Goal: Information Seeking & Learning: Learn about a topic

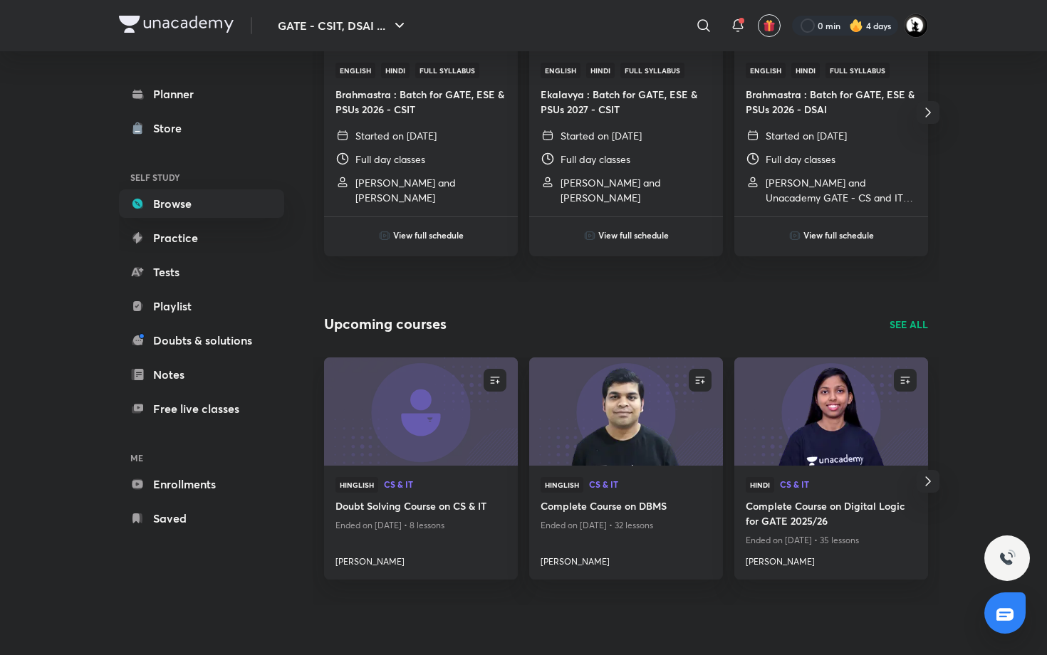
scroll to position [730, 0]
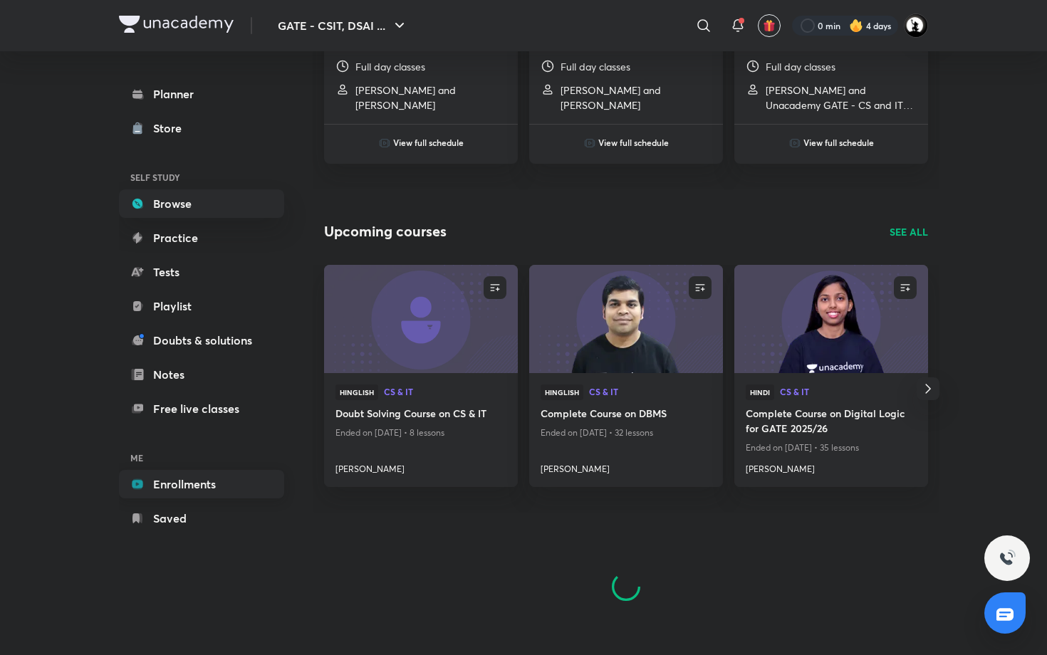
click at [192, 476] on link "Enrollments" at bounding box center [201, 484] width 165 height 28
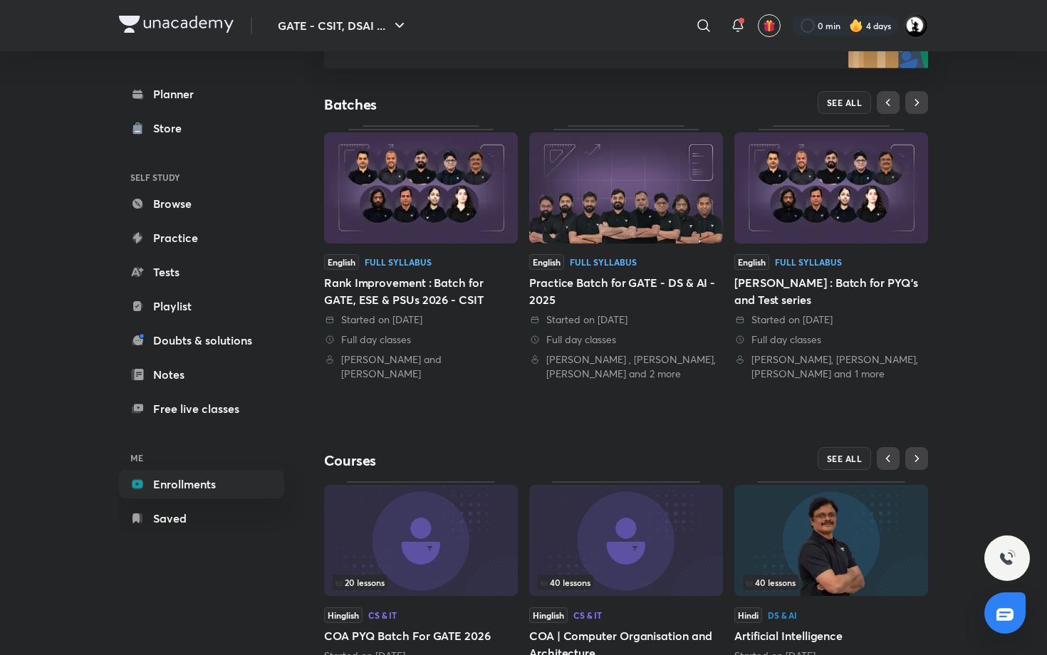
scroll to position [325, 0]
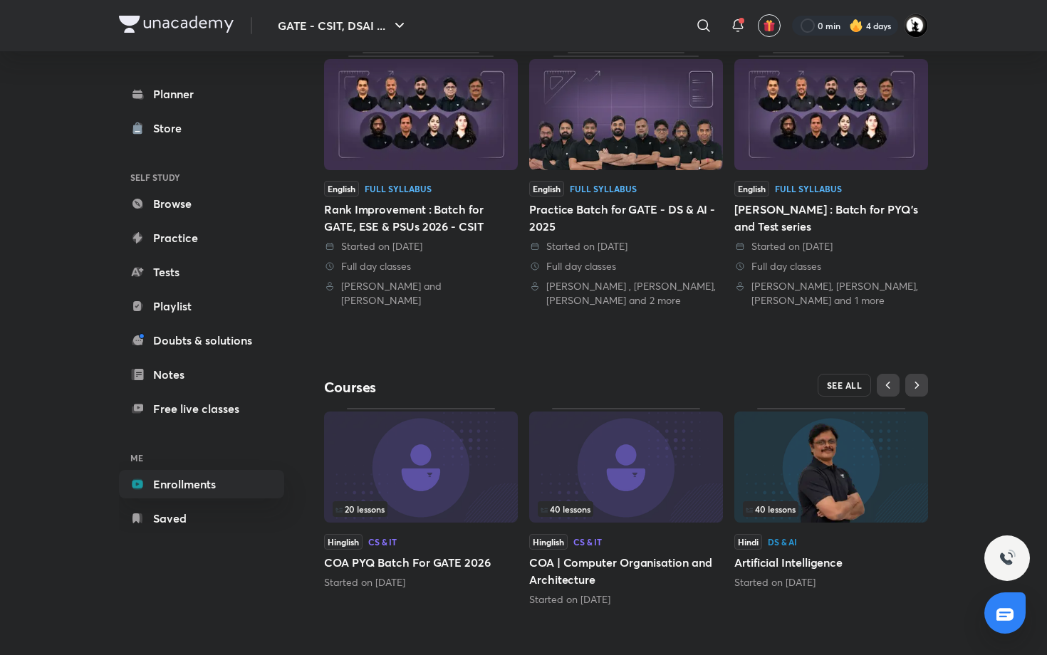
click at [861, 391] on button "SEE ALL" at bounding box center [844, 385] width 54 height 23
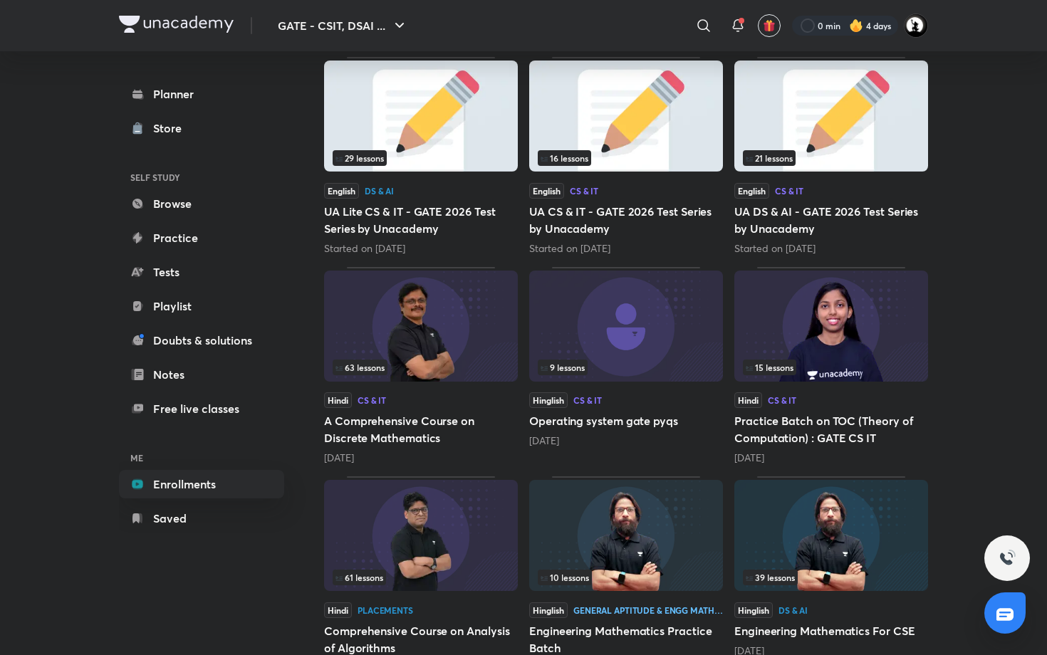
scroll to position [440, 0]
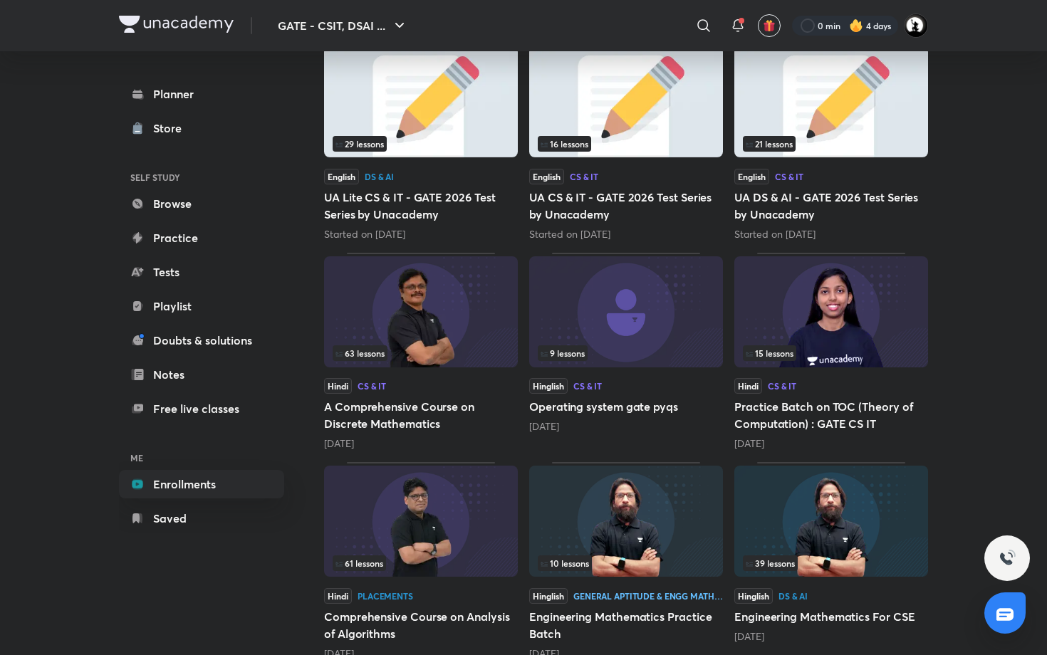
click at [401, 331] on img at bounding box center [421, 311] width 194 height 111
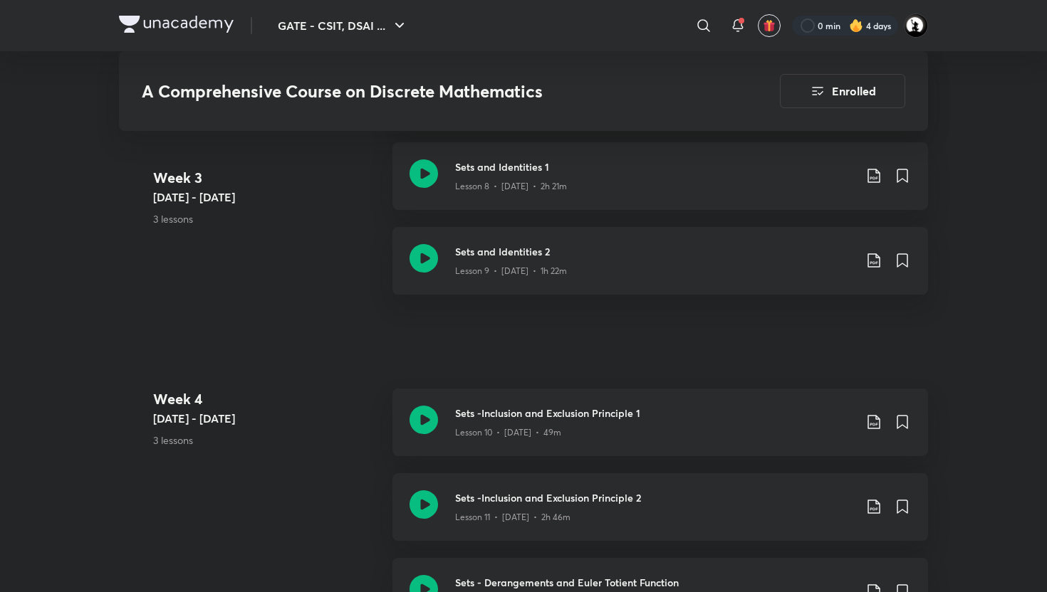
scroll to position [1585, 0]
click at [866, 173] on icon at bounding box center [873, 175] width 17 height 17
click at [798, 251] on p "With annotation" at bounding box center [766, 250] width 73 height 15
click at [536, 199] on div "Sets and Identities 1 Lesson 8 • Apr 19 • 2h 21m" at bounding box center [659, 176] width 535 height 68
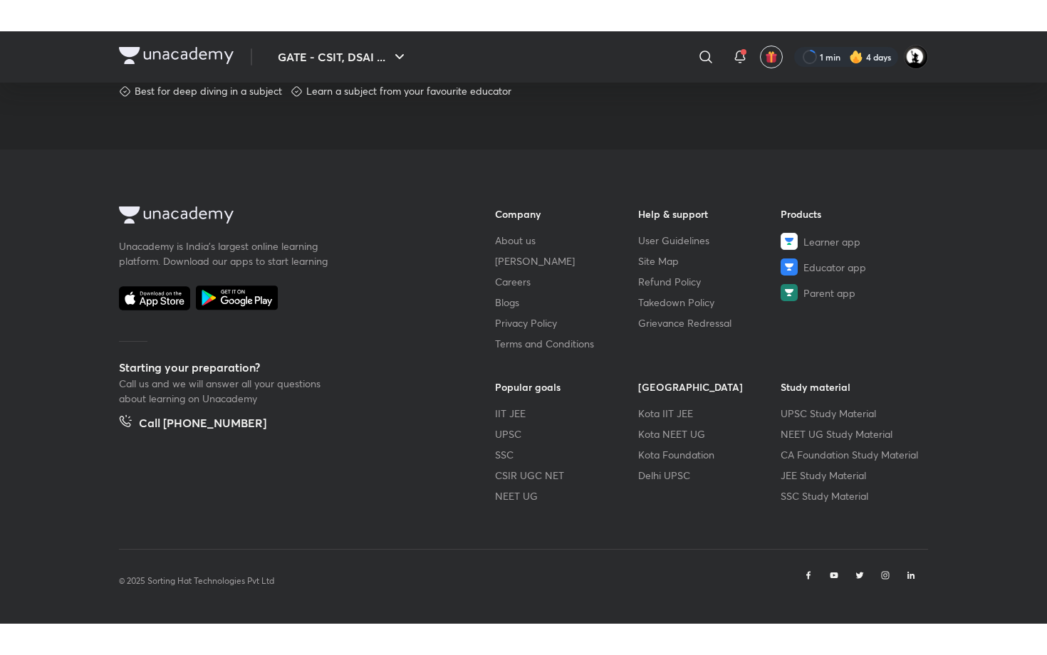
scroll to position [711, 0]
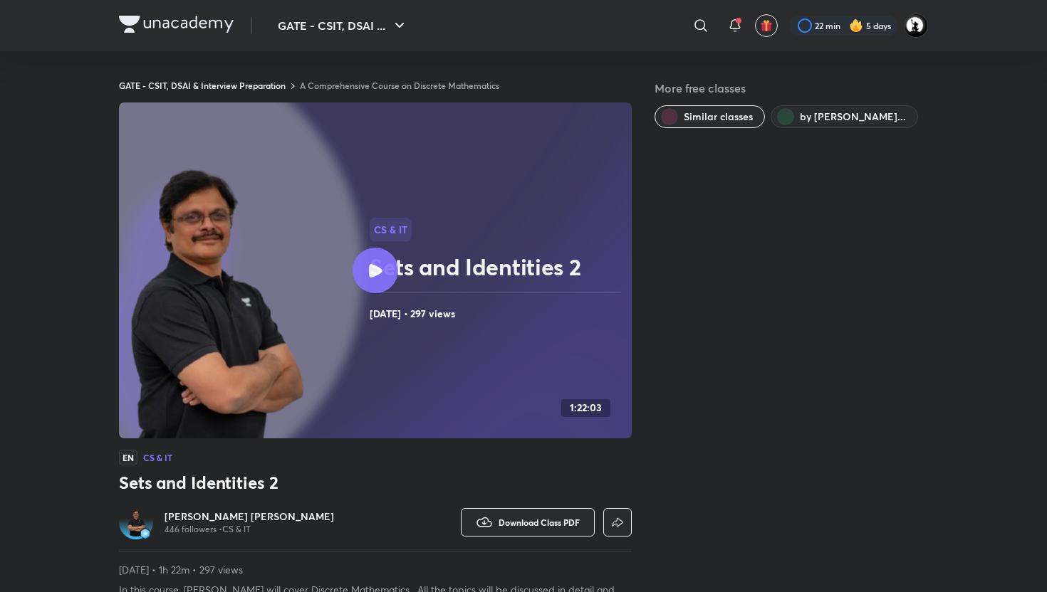
click at [267, 513] on h6 "[PERSON_NAME] [PERSON_NAME]" at bounding box center [248, 517] width 169 height 14
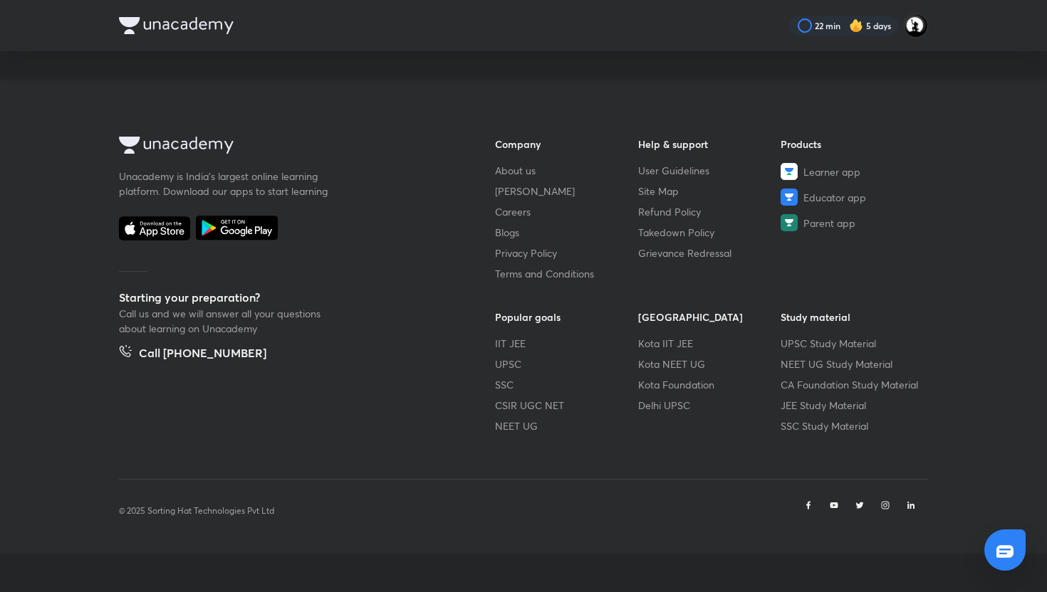
click at [860, 26] on img at bounding box center [856, 26] width 14 height 14
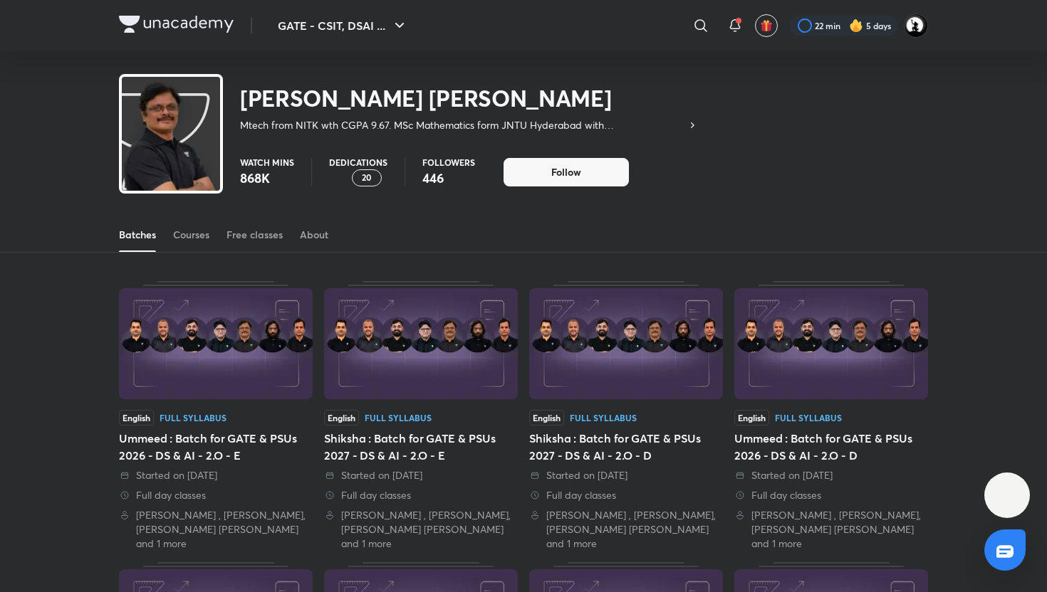
click at [860, 26] on img at bounding box center [856, 26] width 14 height 14
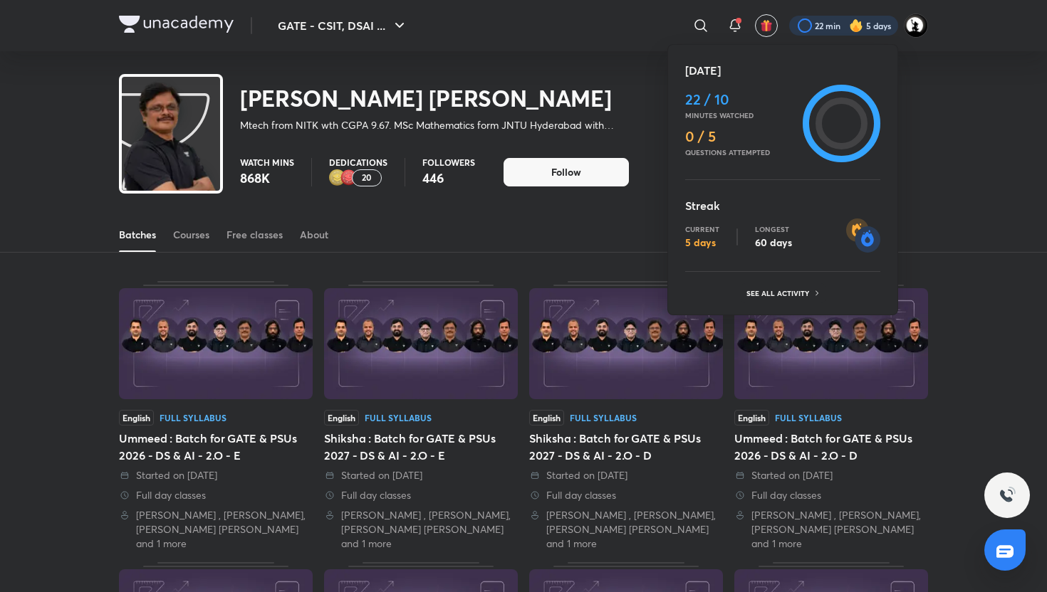
click at [262, 229] on div at bounding box center [523, 296] width 1047 height 592
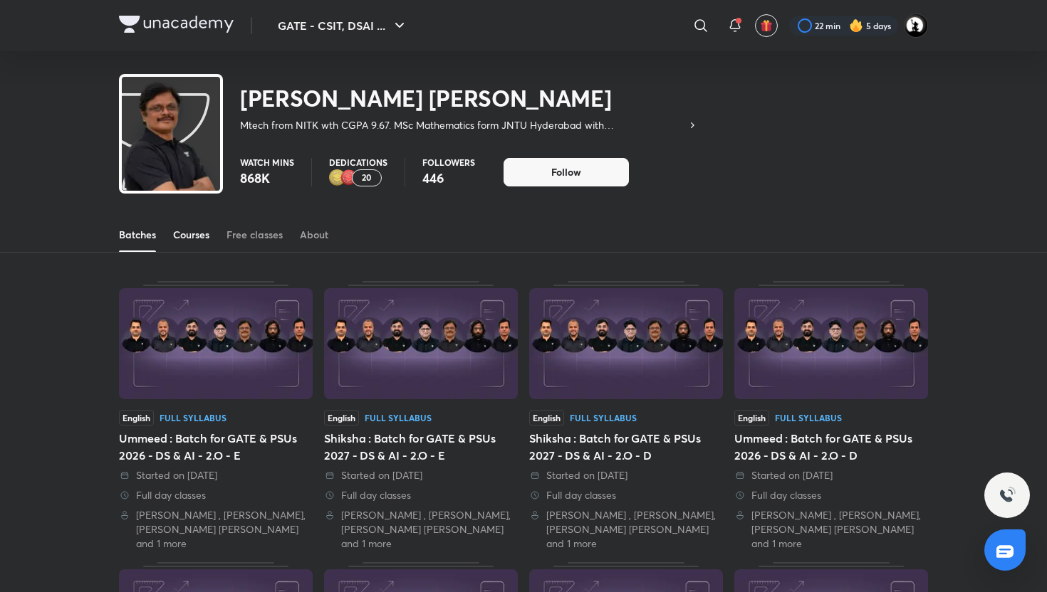
click at [194, 234] on div "Courses" at bounding box center [191, 235] width 36 height 14
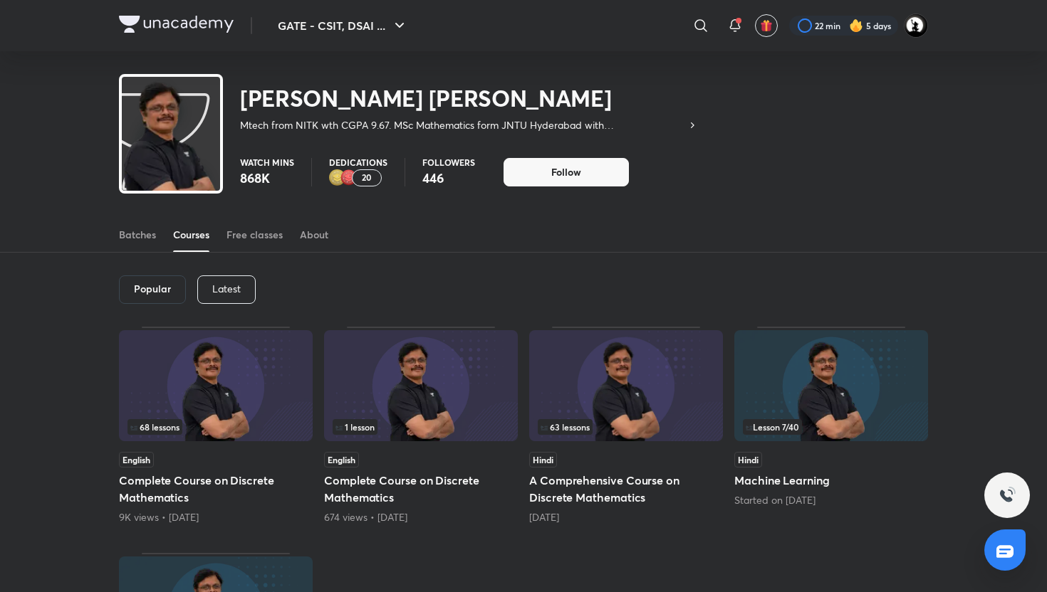
click at [208, 293] on div "Latest" at bounding box center [226, 290] width 58 height 28
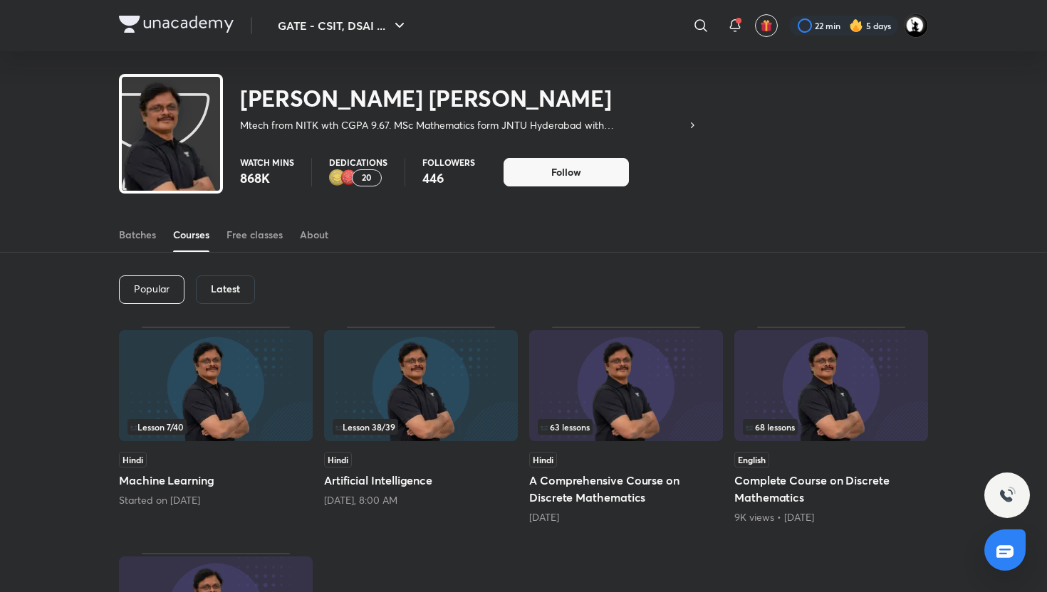
click at [606, 359] on img at bounding box center [626, 385] width 194 height 111
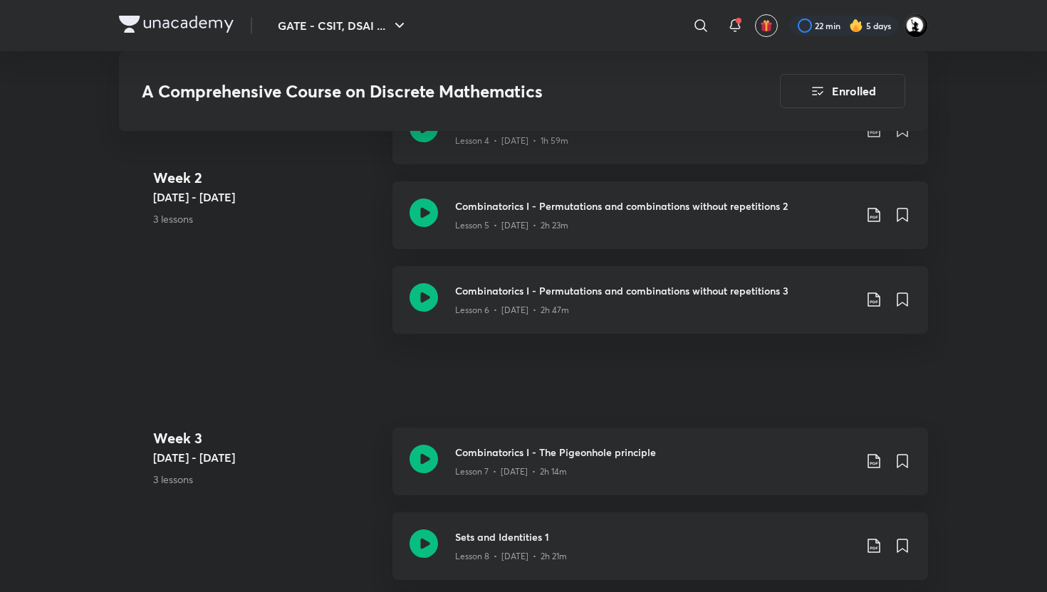
scroll to position [1479, 0]
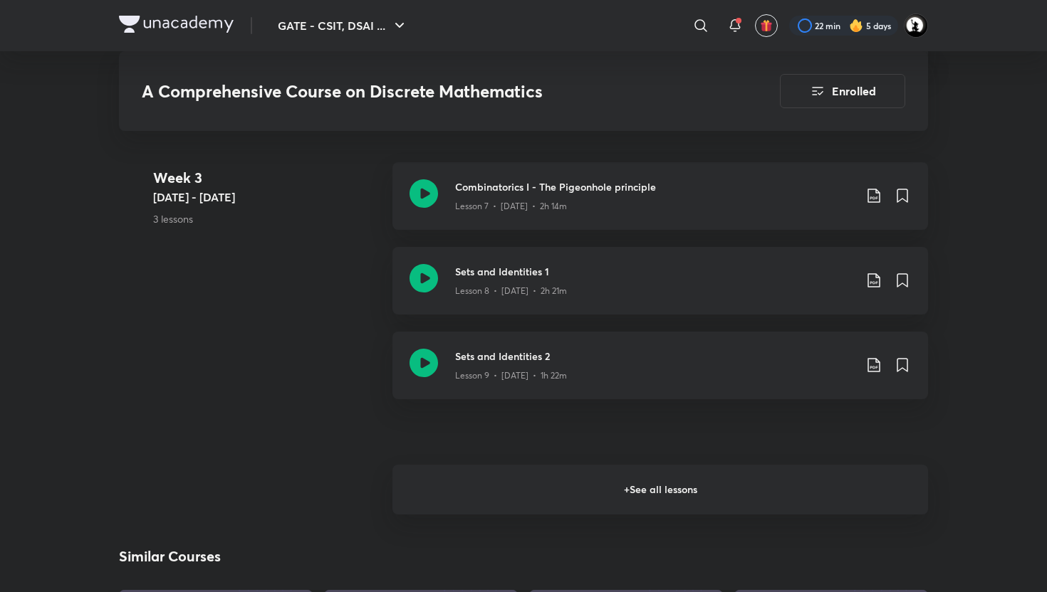
click at [530, 471] on h6 "+ See all lessons" at bounding box center [659, 490] width 535 height 50
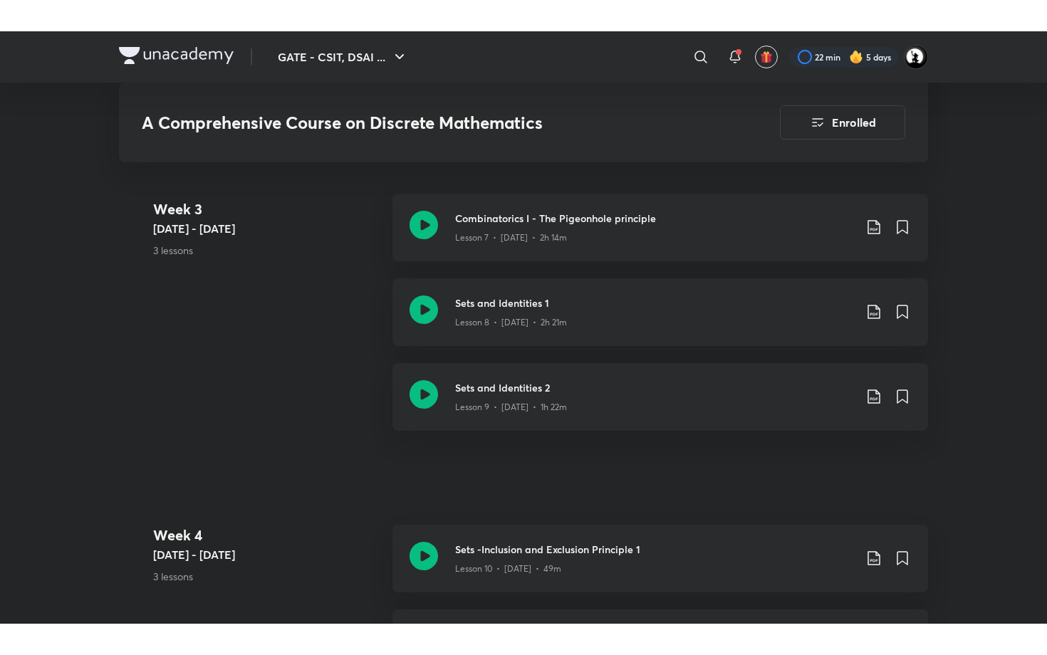
scroll to position [1596, 0]
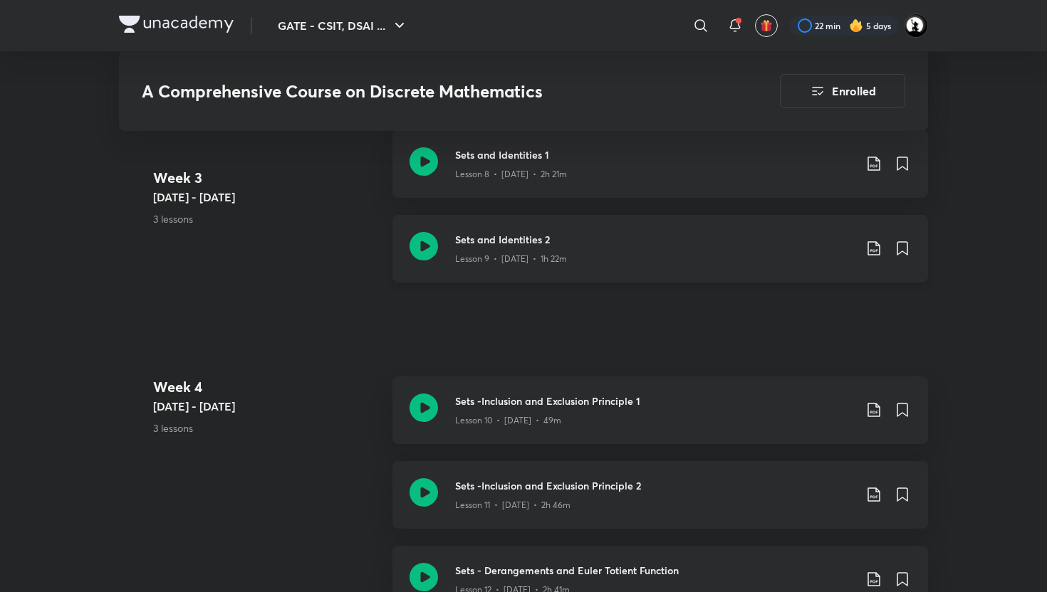
click at [492, 268] on div "Sets and Identities 2 Lesson 9 • Apr 20 • 1h 22m" at bounding box center [659, 249] width 535 height 68
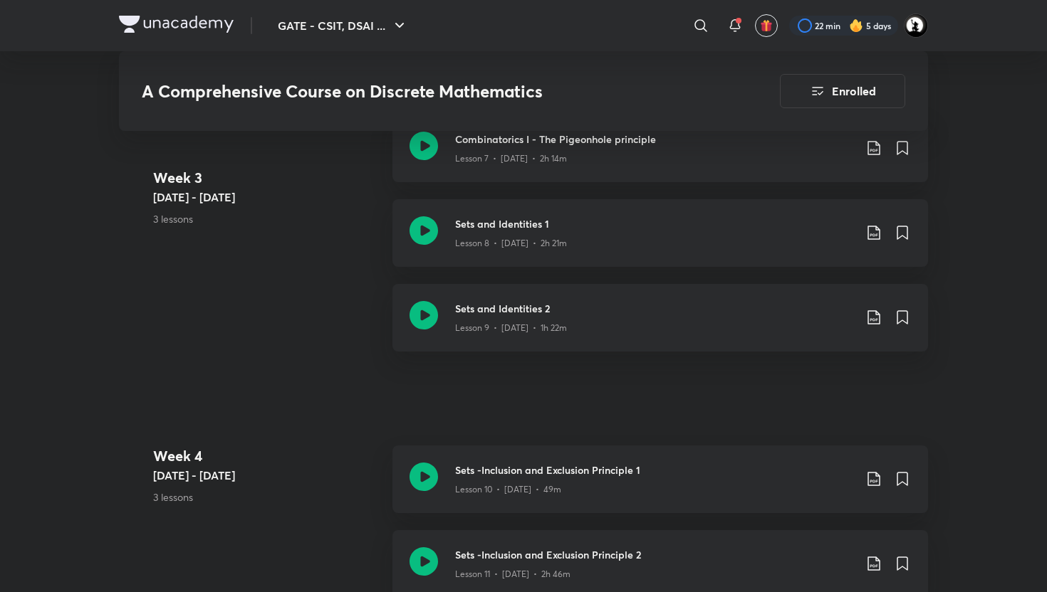
scroll to position [1547, 0]
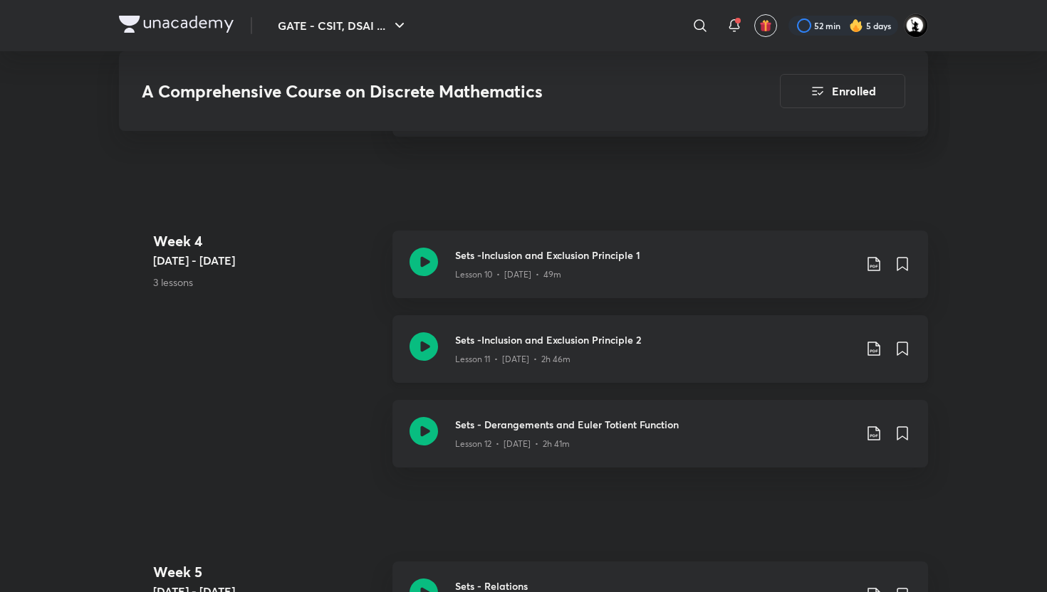
scroll to position [1739, 0]
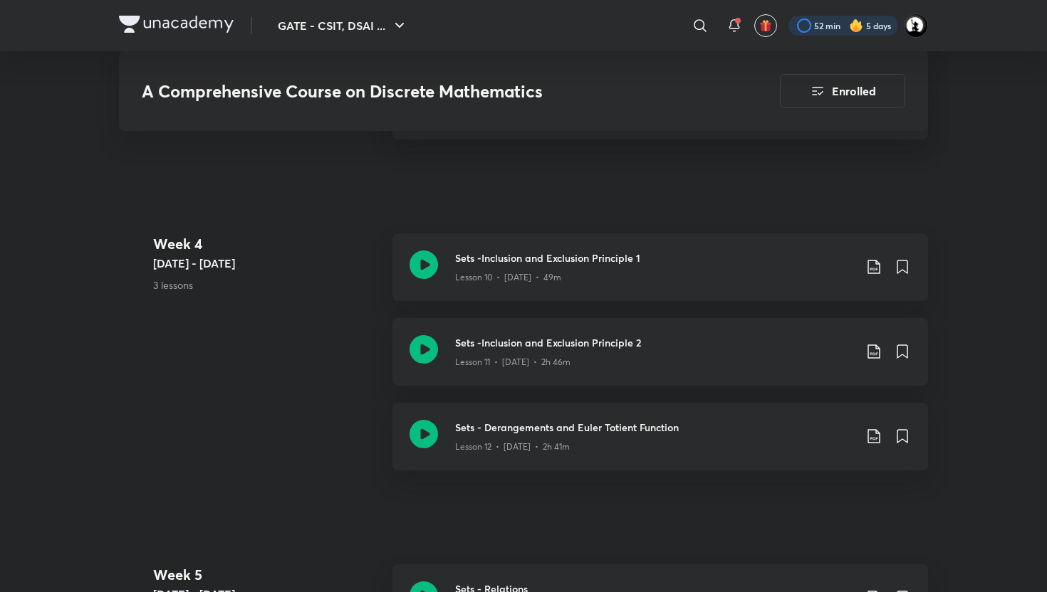
click at [822, 24] on div at bounding box center [843, 26] width 110 height 20
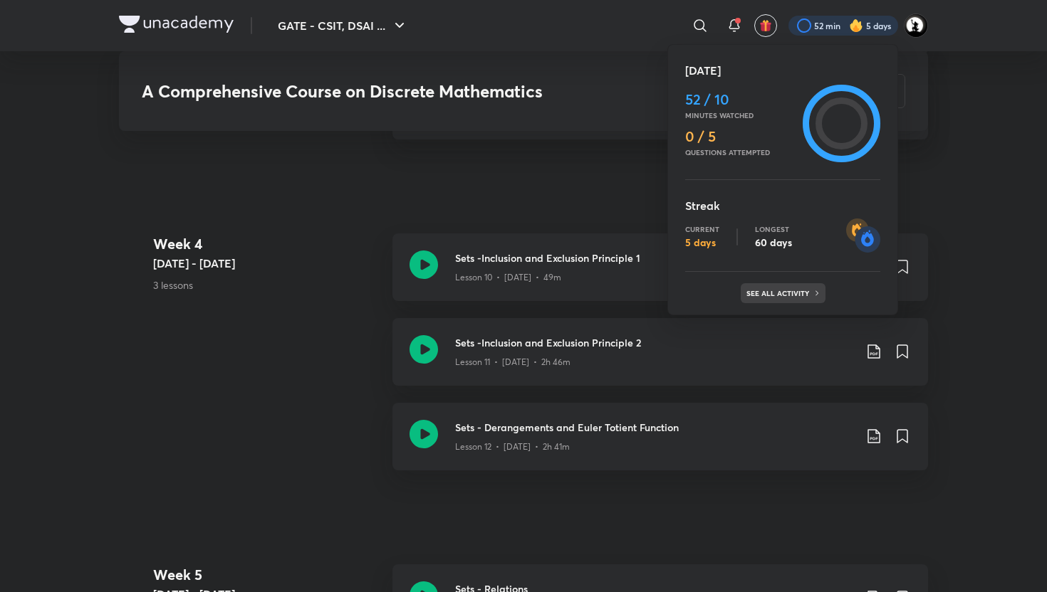
click at [798, 294] on p "See all activity" at bounding box center [779, 293] width 66 height 9
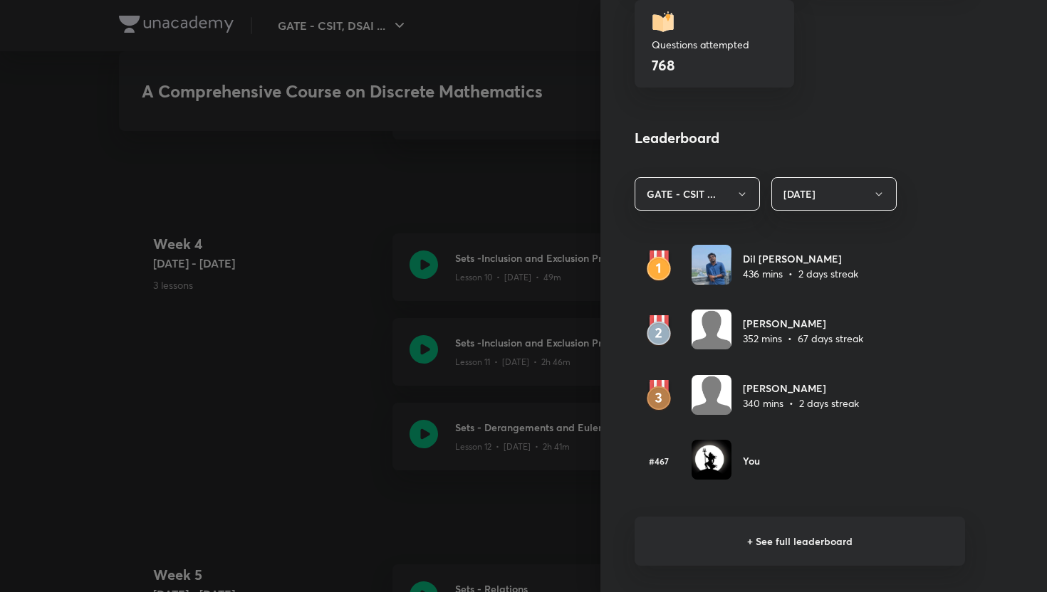
scroll to position [720, 0]
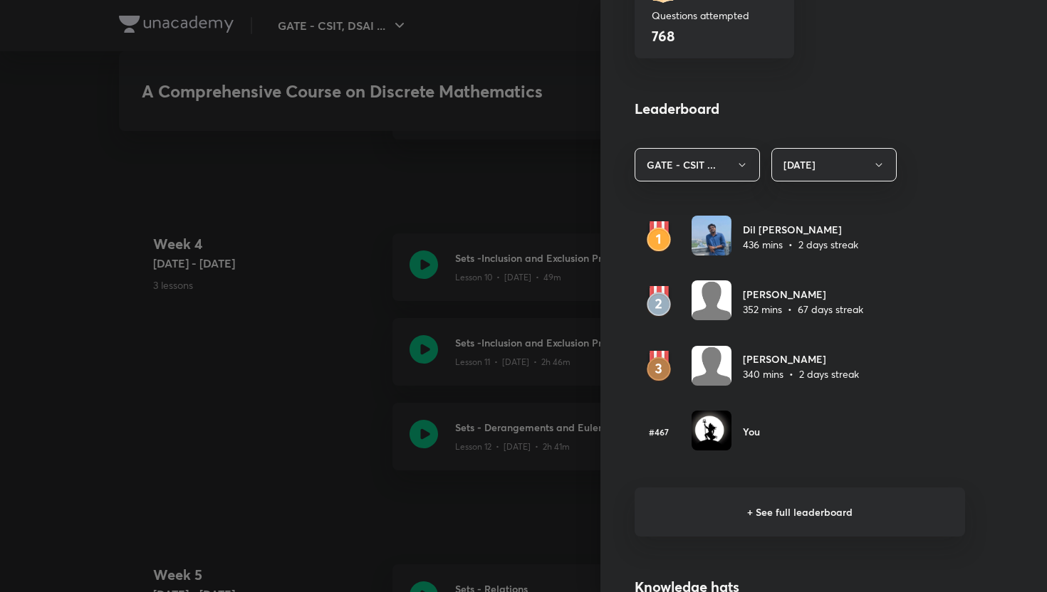
click at [279, 447] on div at bounding box center [523, 296] width 1047 height 592
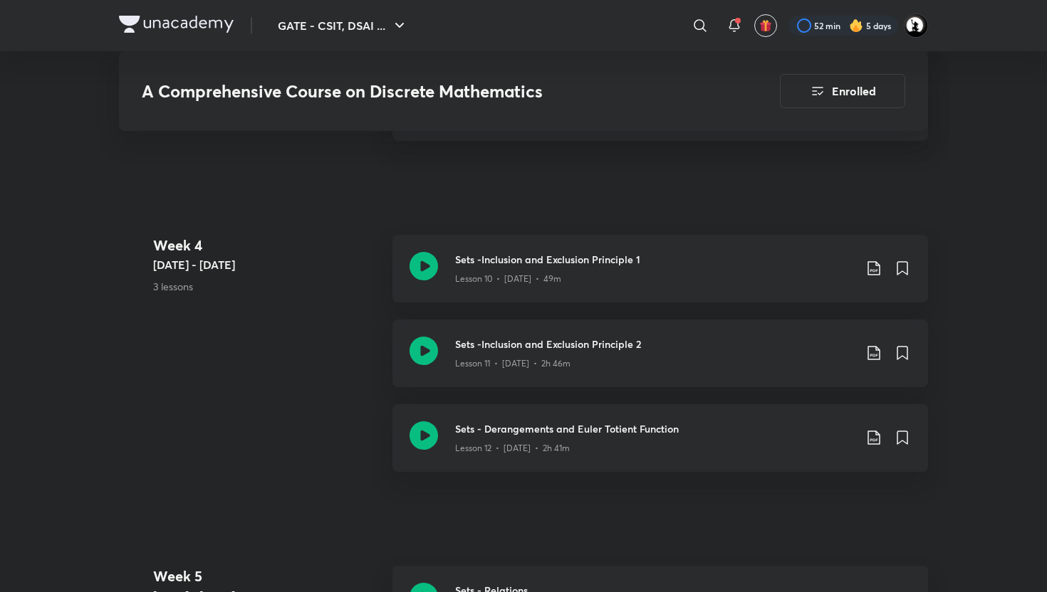
scroll to position [1731, 0]
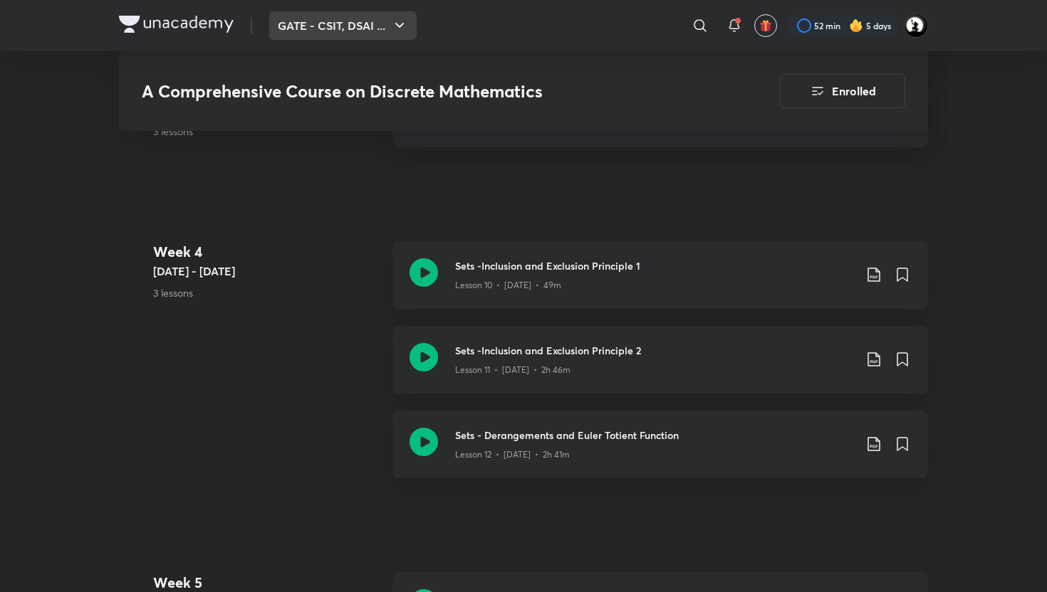
click at [357, 28] on button "GATE - CSIT, DSAI ..." at bounding box center [342, 25] width 147 height 28
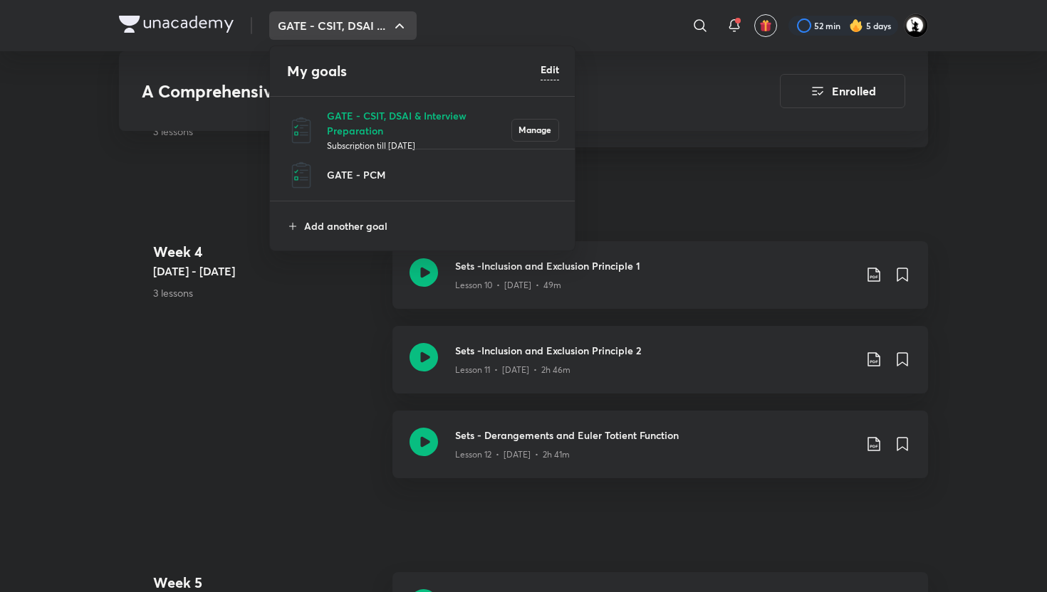
click at [357, 28] on div at bounding box center [523, 296] width 1047 height 592
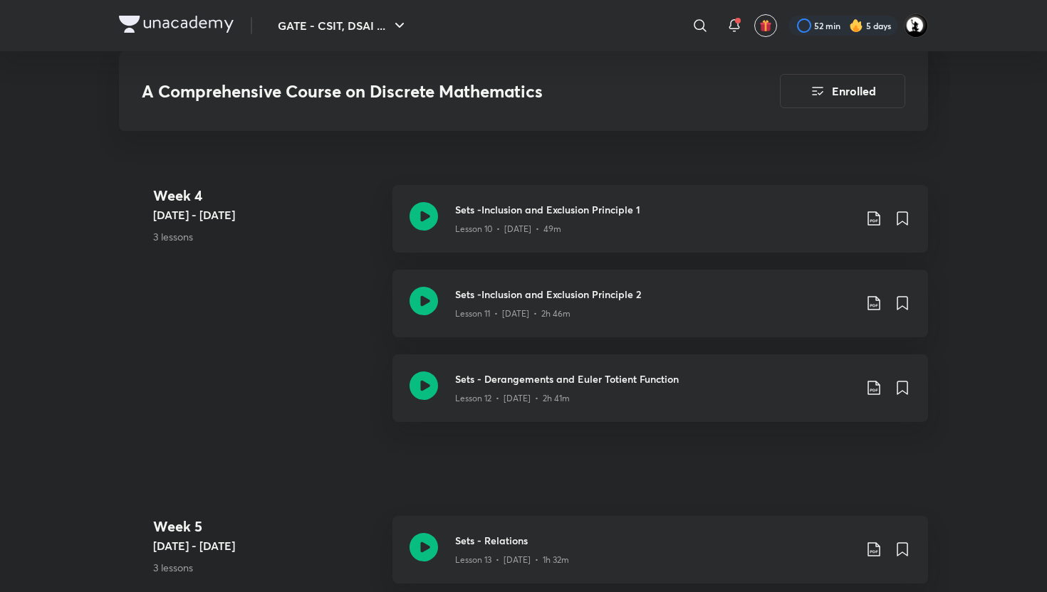
scroll to position [1790, 0]
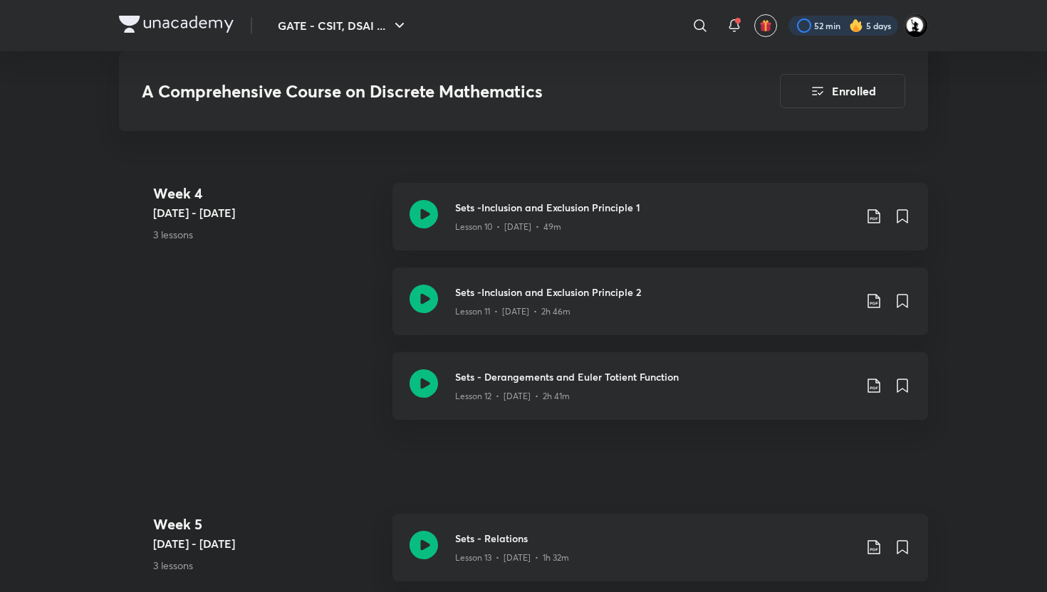
click at [842, 23] on div at bounding box center [843, 26] width 110 height 20
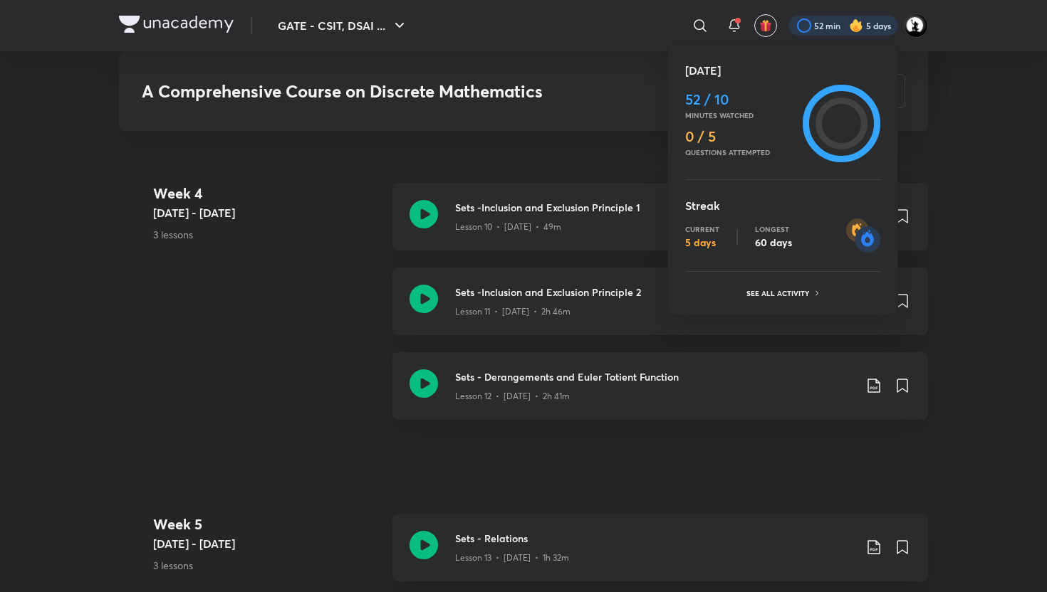
click at [842, 23] on div at bounding box center [523, 296] width 1047 height 592
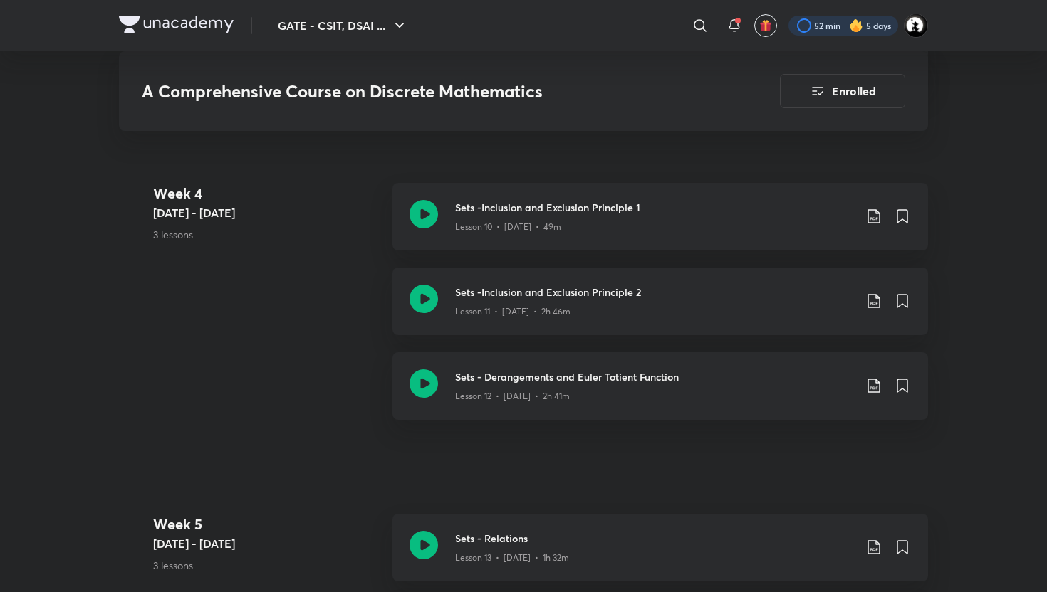
click at [842, 23] on div at bounding box center [843, 26] width 110 height 20
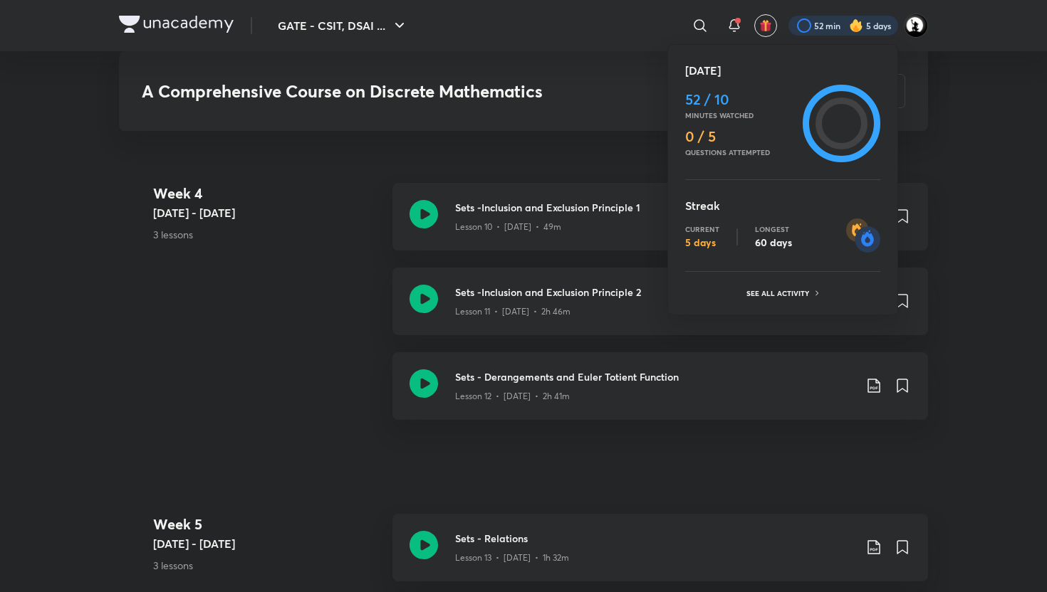
click at [842, 23] on div at bounding box center [523, 296] width 1047 height 592
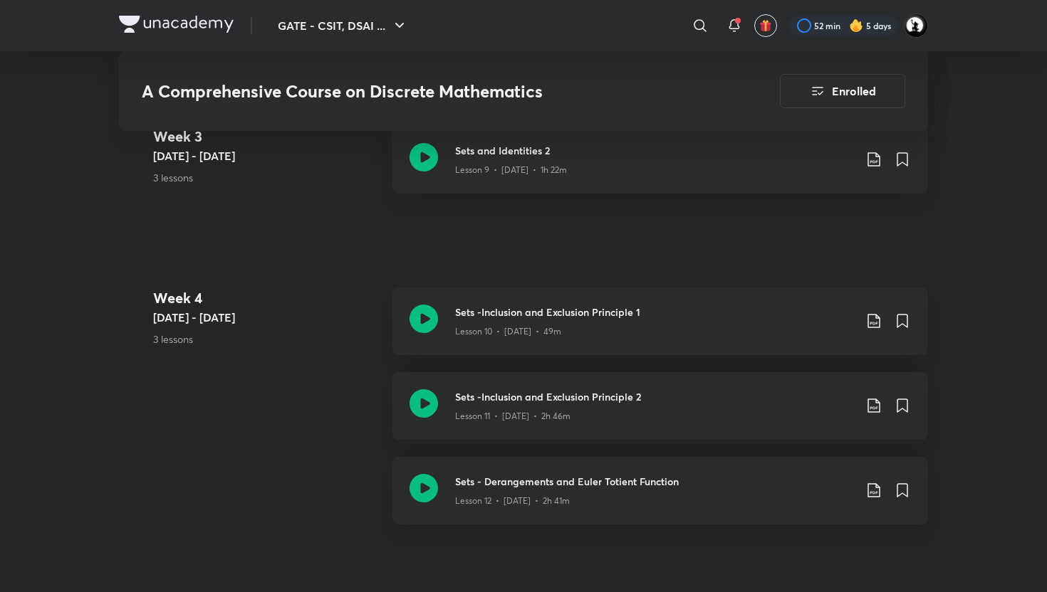
scroll to position [1677, 0]
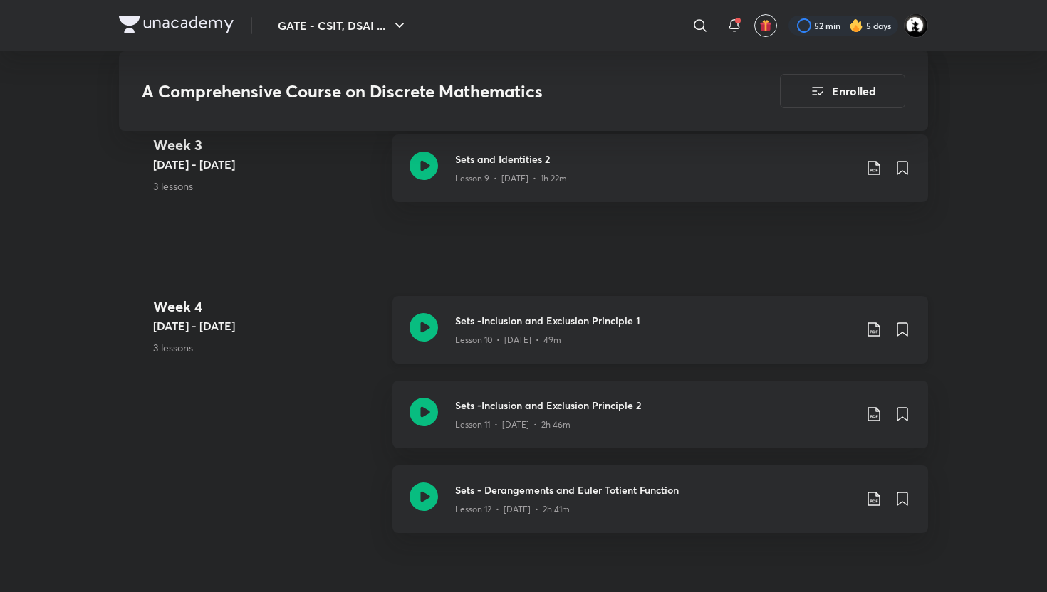
click at [752, 305] on div "Sets -Inclusion and Exclusion Principle 1 Lesson 10 • Apr 25 • 49m" at bounding box center [659, 330] width 535 height 68
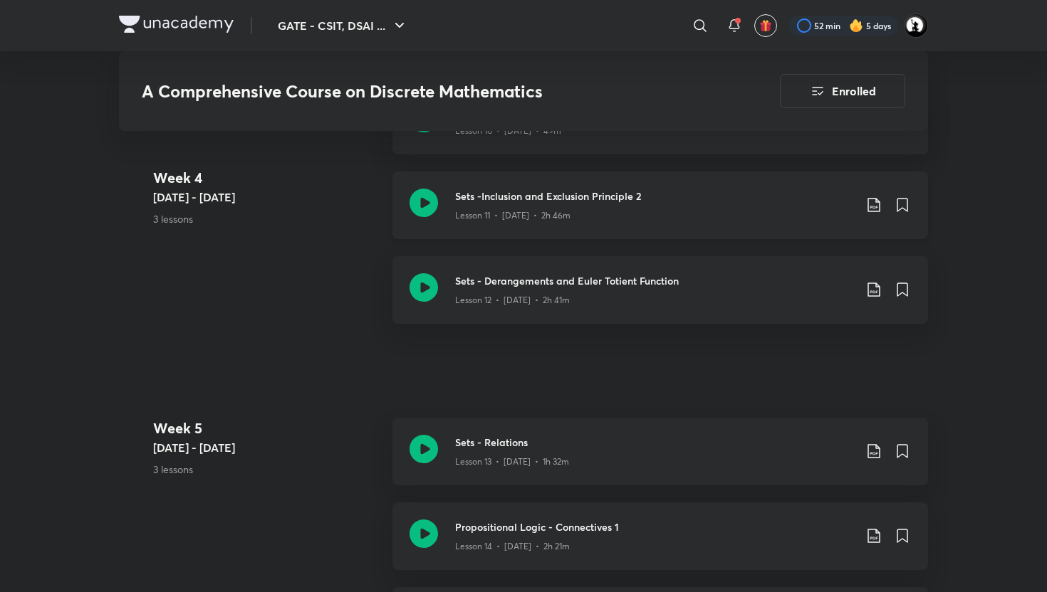
scroll to position [1918, 0]
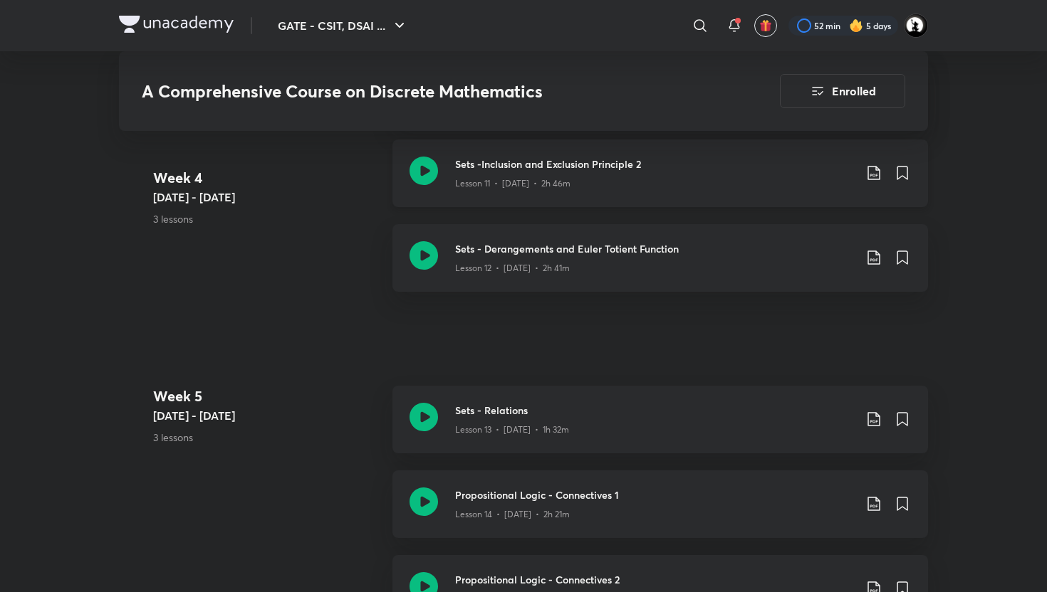
click at [561, 187] on p "Lesson 11 • [DATE] • 2h 46m" at bounding box center [512, 183] width 115 height 13
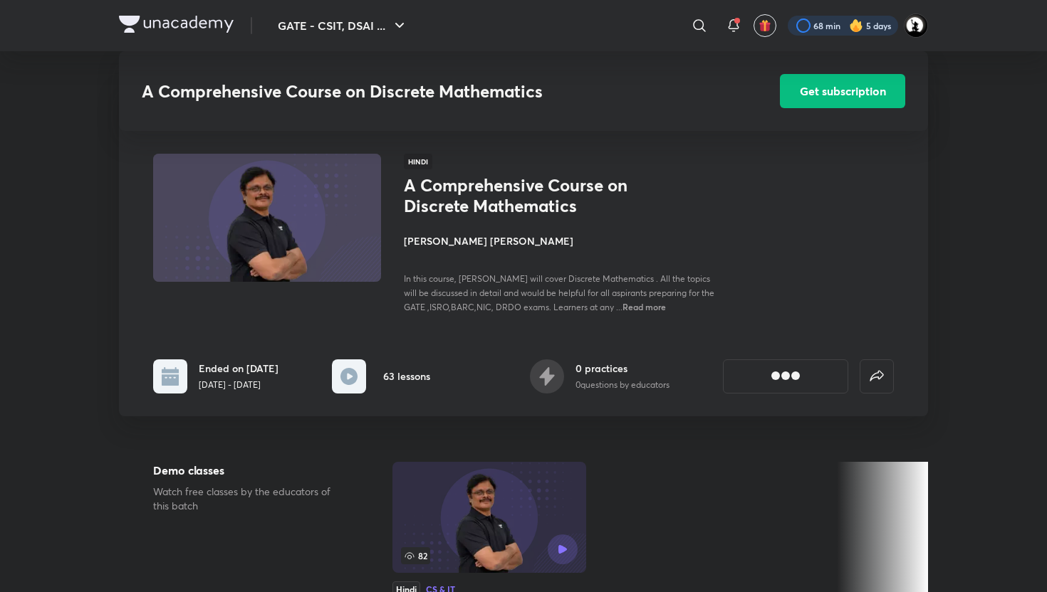
scroll to position [1744, 0]
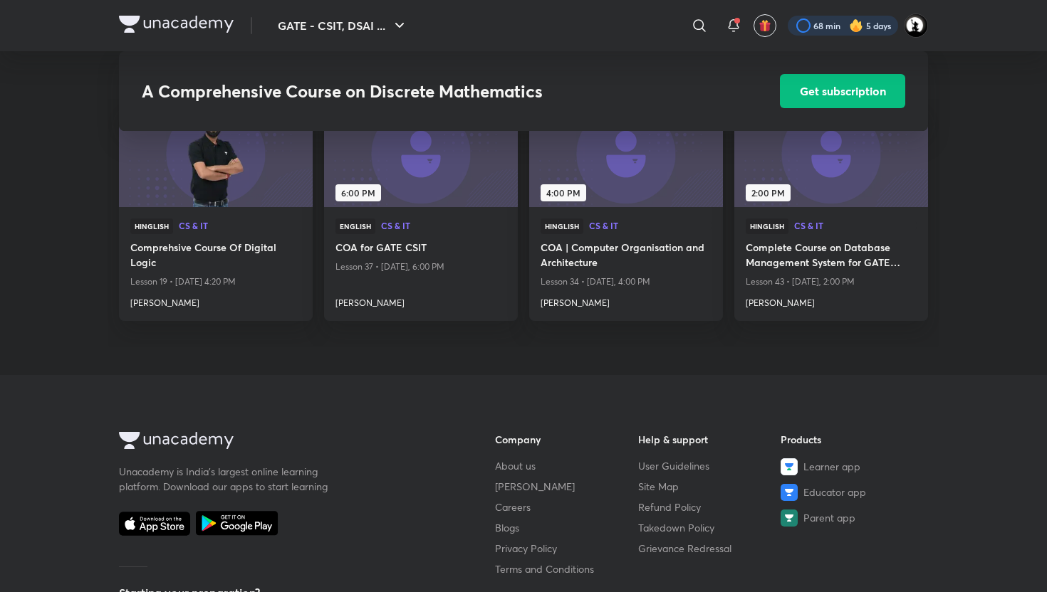
click at [827, 27] on div at bounding box center [842, 26] width 110 height 20
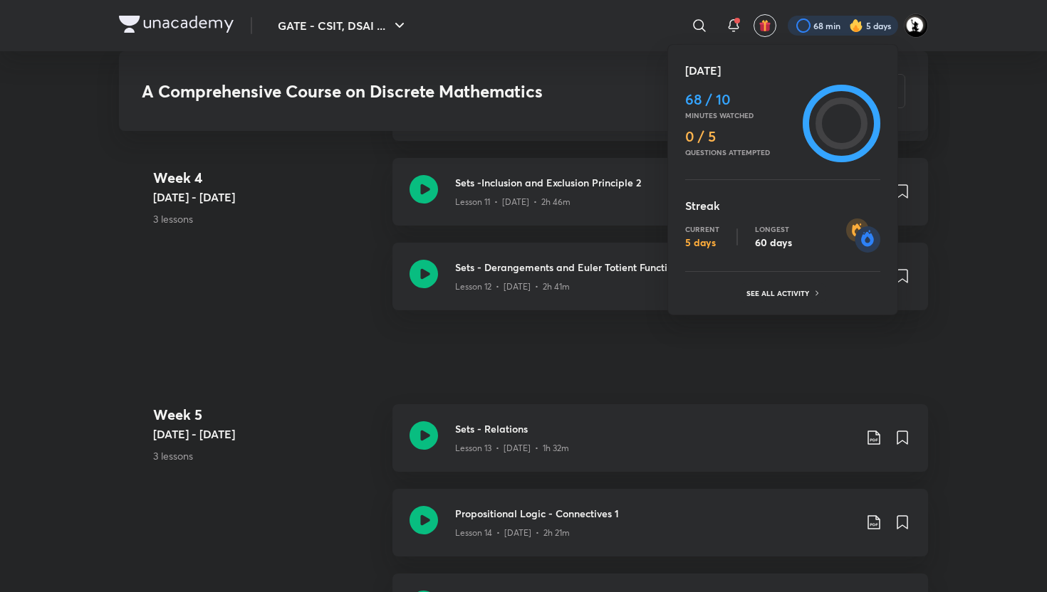
scroll to position [7868, 0]
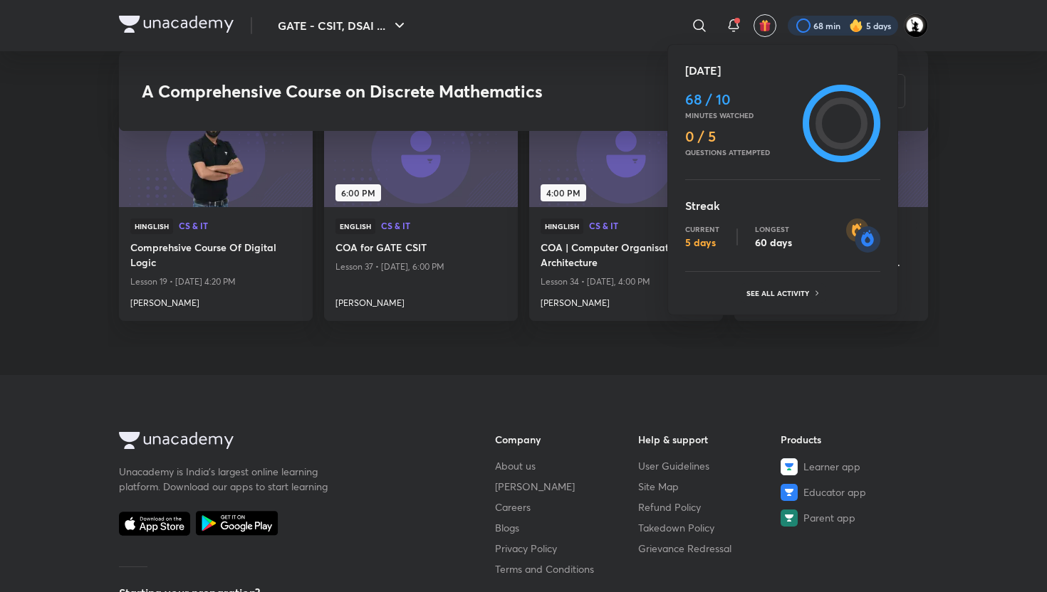
click at [782, 310] on div "[DATE] 68 / 10 Minutes watched 0 / 5 Questions attempted Streak Current 5 days …" at bounding box center [782, 179] width 231 height 271
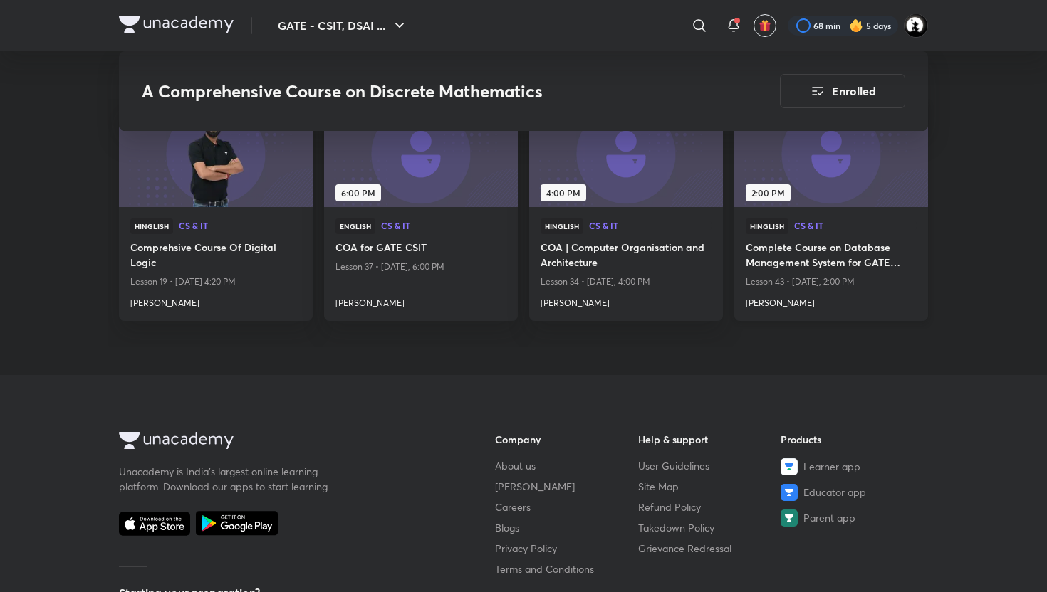
click at [772, 298] on h4 "[PERSON_NAME]" at bounding box center [830, 300] width 171 height 19
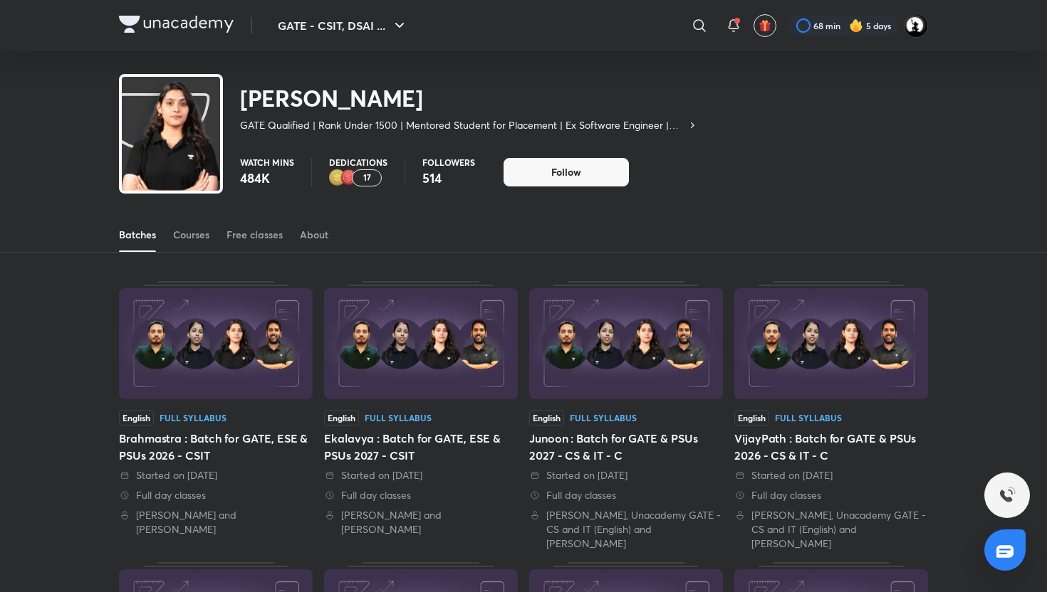
click at [688, 122] on icon at bounding box center [691, 125] width 11 height 11
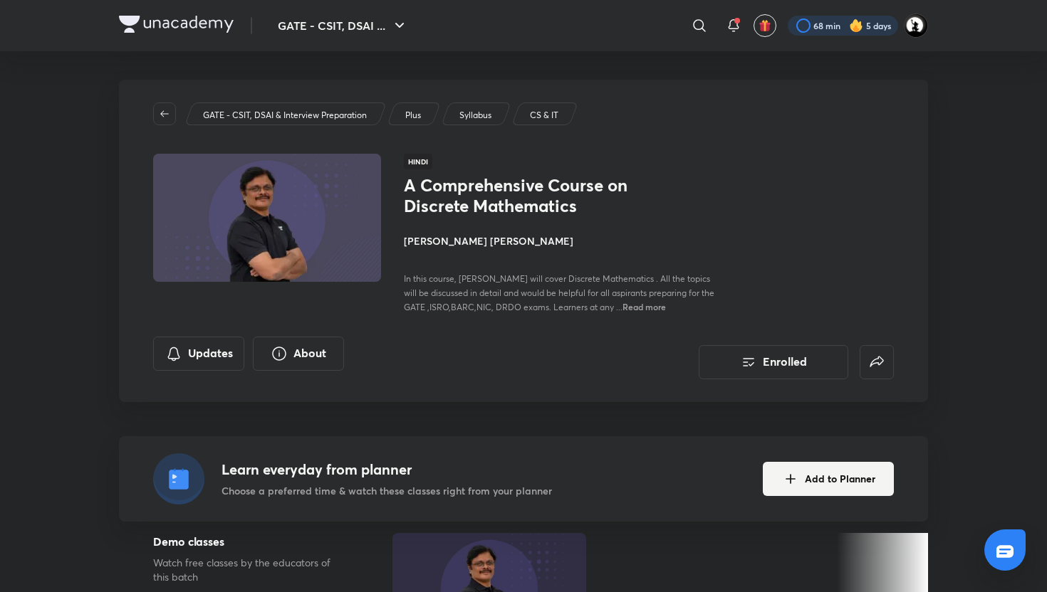
click at [880, 33] on div at bounding box center [842, 26] width 110 height 20
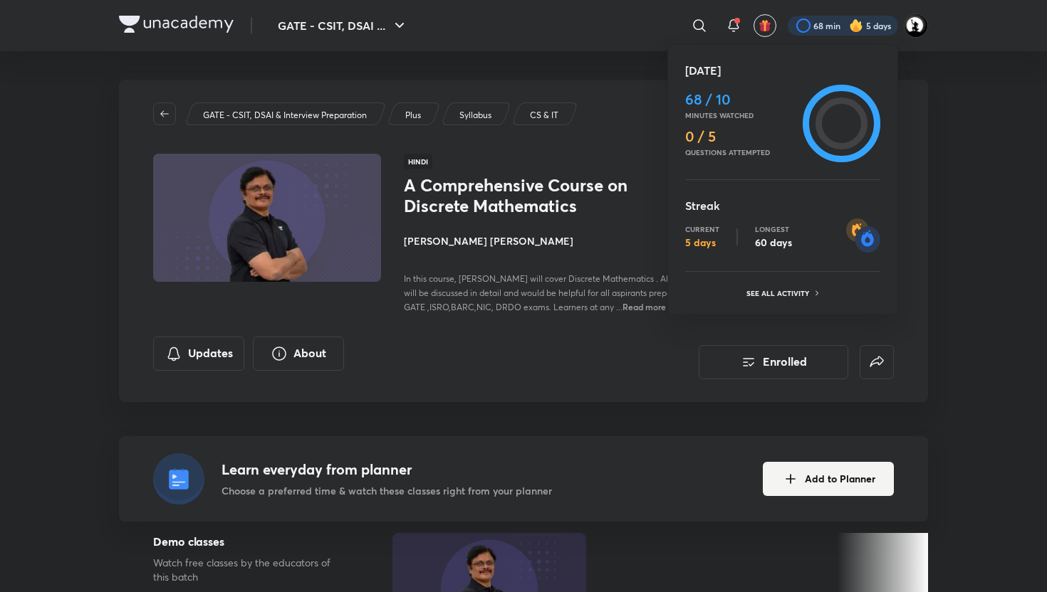
click at [582, 197] on div at bounding box center [523, 296] width 1047 height 592
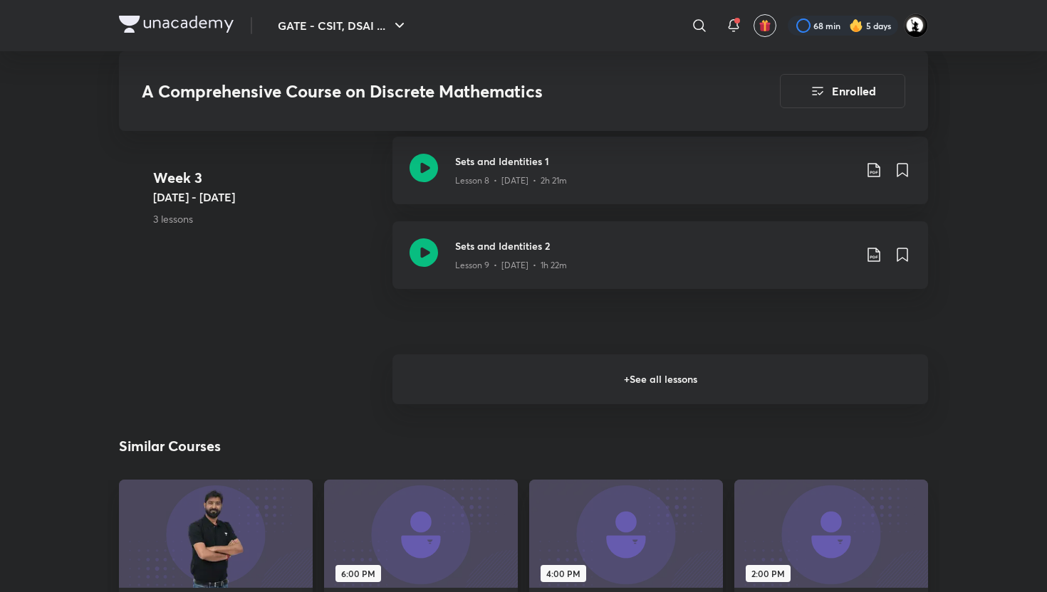
scroll to position [1617, 0]
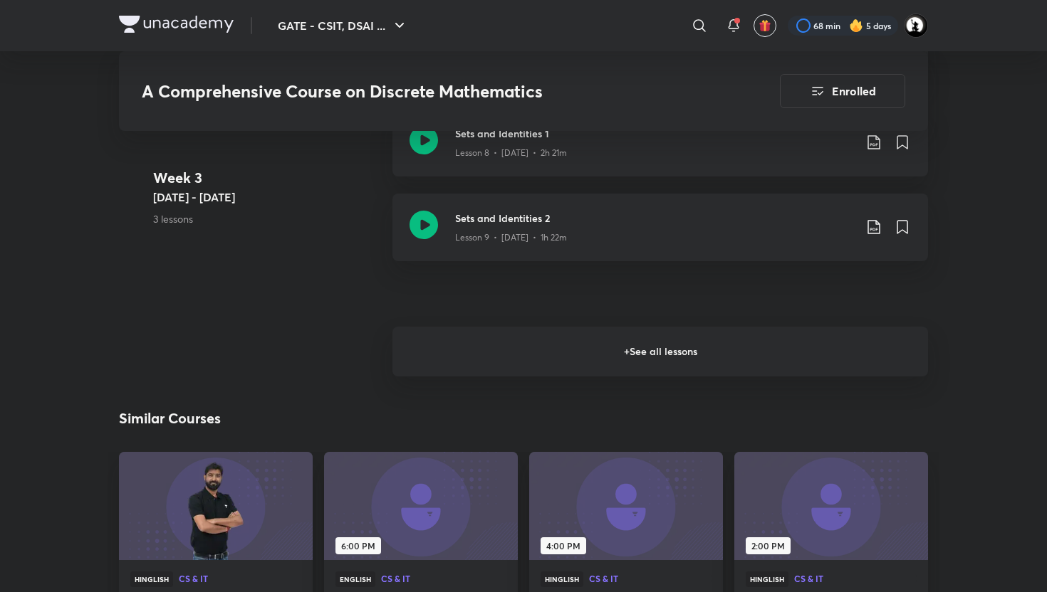
click at [549, 348] on h6 "+ See all lessons" at bounding box center [659, 352] width 535 height 50
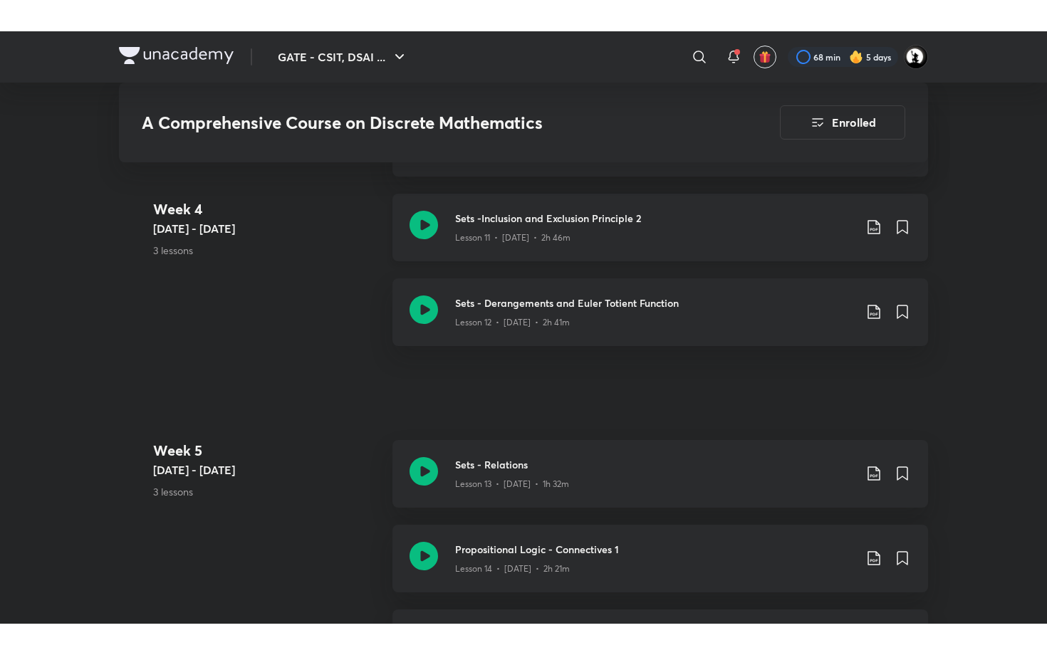
scroll to position [1892, 0]
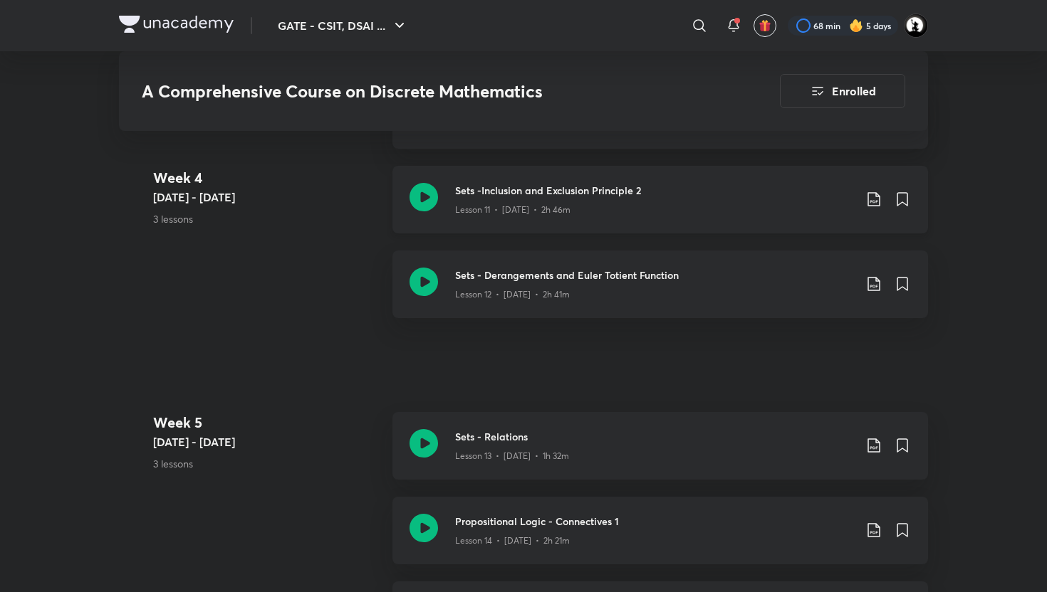
click at [542, 189] on h3 "Sets -Inclusion and Exclusion Principle 2" at bounding box center [654, 190] width 399 height 15
